Goal: Task Accomplishment & Management: Use online tool/utility

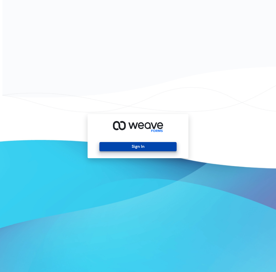
click at [150, 150] on button "Sign In" at bounding box center [137, 146] width 77 height 9
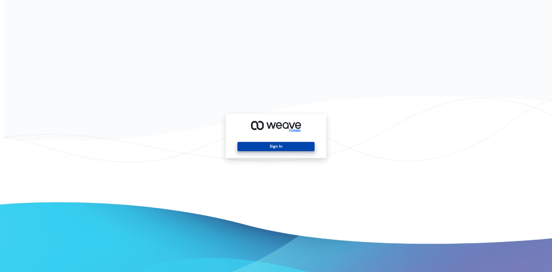
click at [289, 148] on button "Sign In" at bounding box center [276, 146] width 77 height 9
